Goal: Task Accomplishment & Management: Use online tool/utility

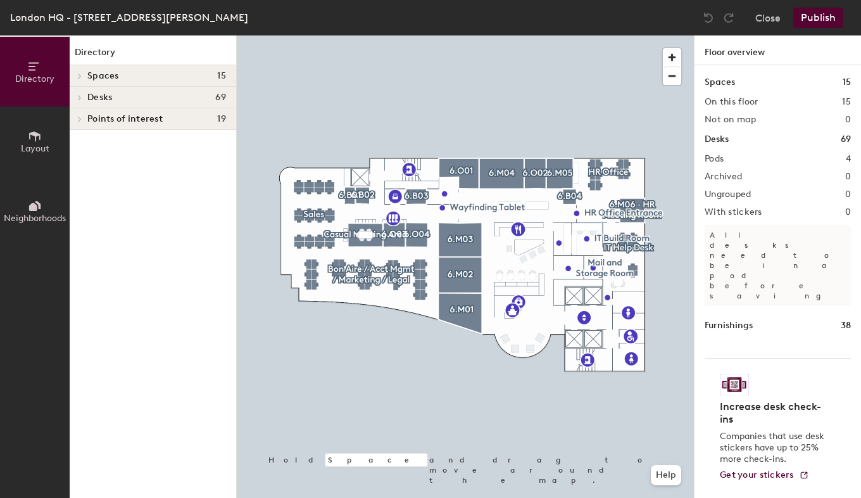
click at [736, 374] on img at bounding box center [734, 385] width 29 height 22
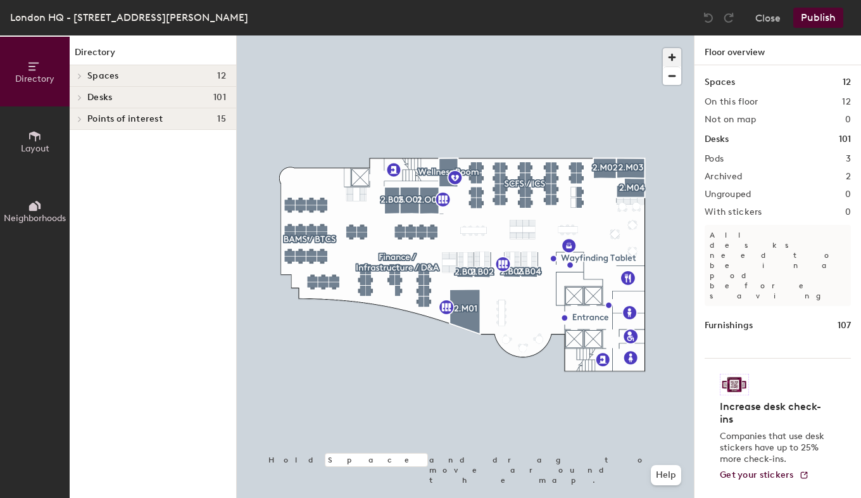
click at [671, 54] on span "button" at bounding box center [672, 57] width 18 height 18
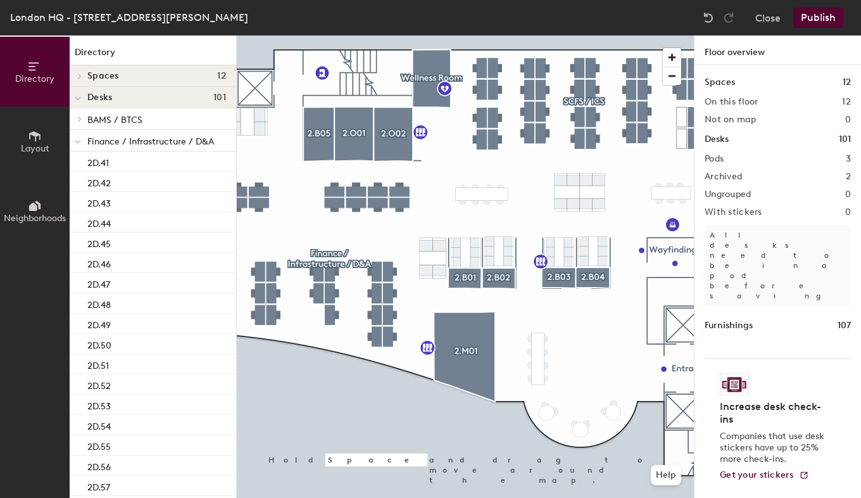
click at [46, 211] on button "Neighborhoods" at bounding box center [35, 211] width 70 height 70
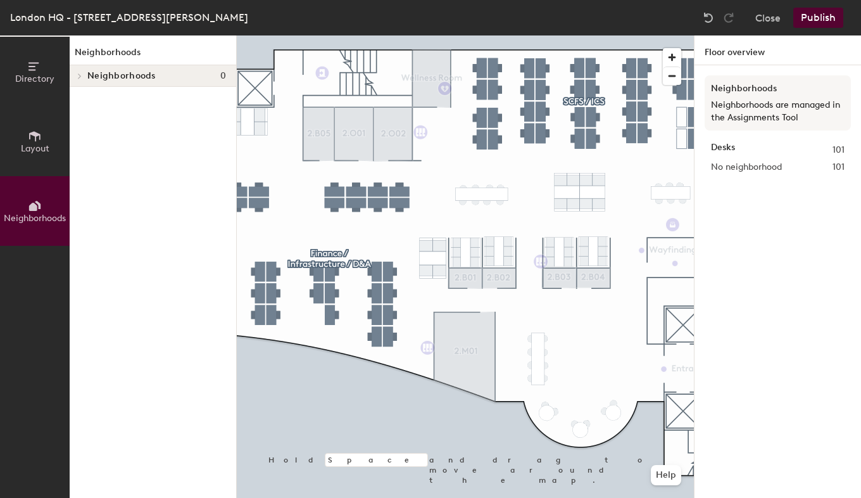
click at [39, 149] on span "Layout" at bounding box center [35, 148] width 28 height 11
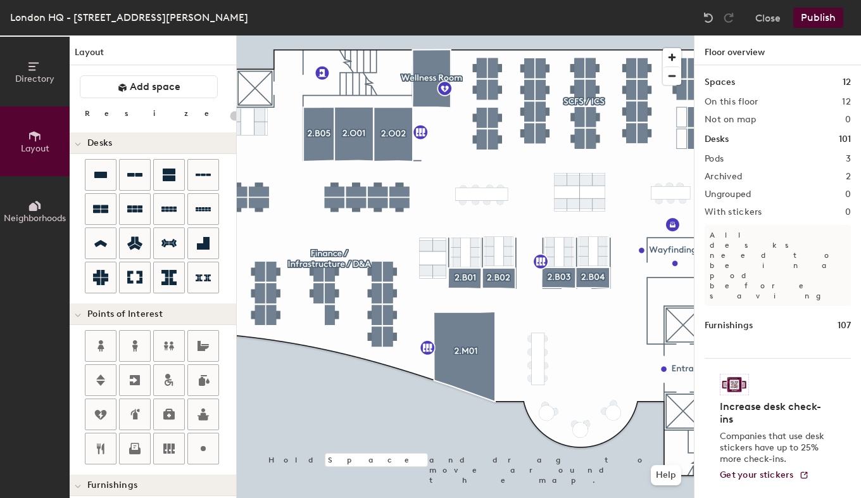
click at [33, 67] on icon at bounding box center [35, 67] width 14 height 14
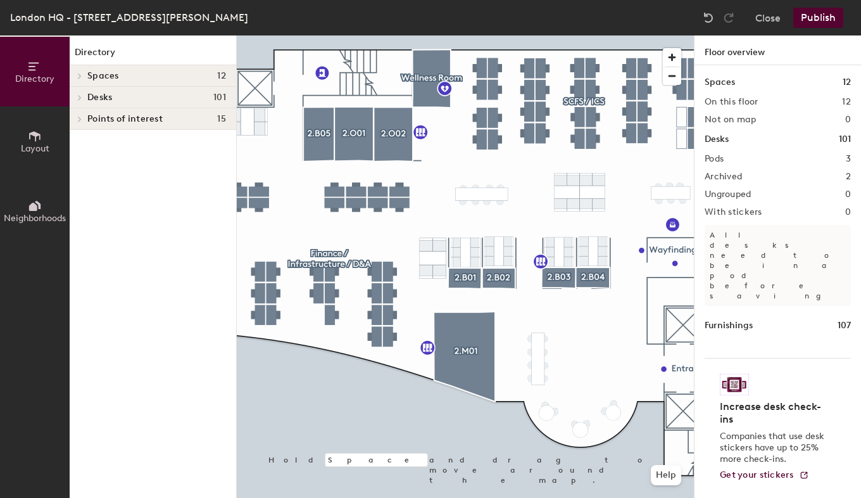
click at [104, 94] on span "Desks" at bounding box center [99, 97] width 25 height 10
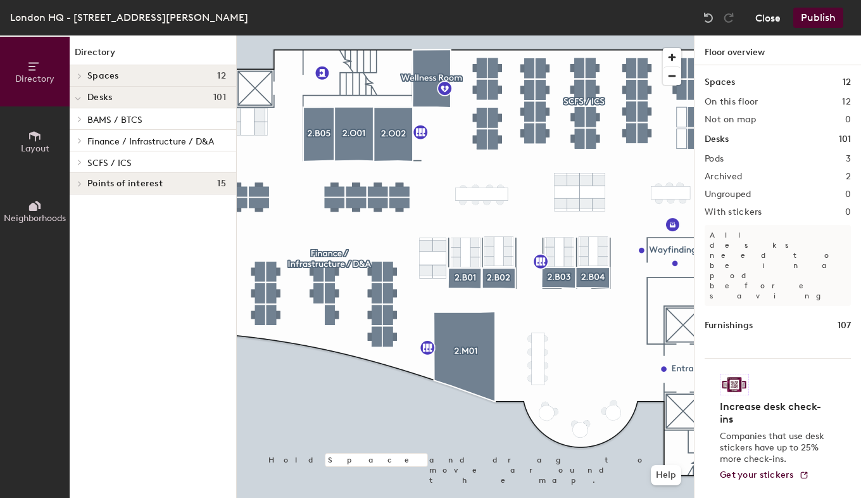
click at [765, 21] on button "Close" at bounding box center [767, 18] width 25 height 20
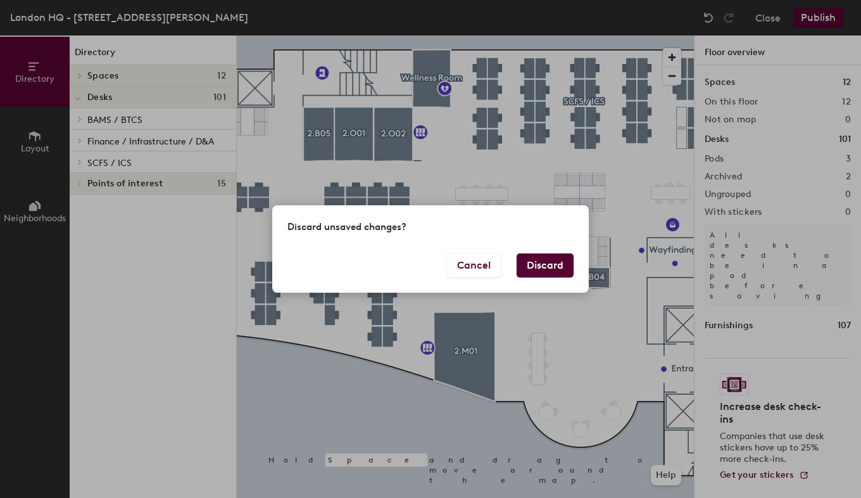
click at [548, 265] on button "Discard" at bounding box center [545, 265] width 57 height 24
